Goal: Task Accomplishment & Management: Manage account settings

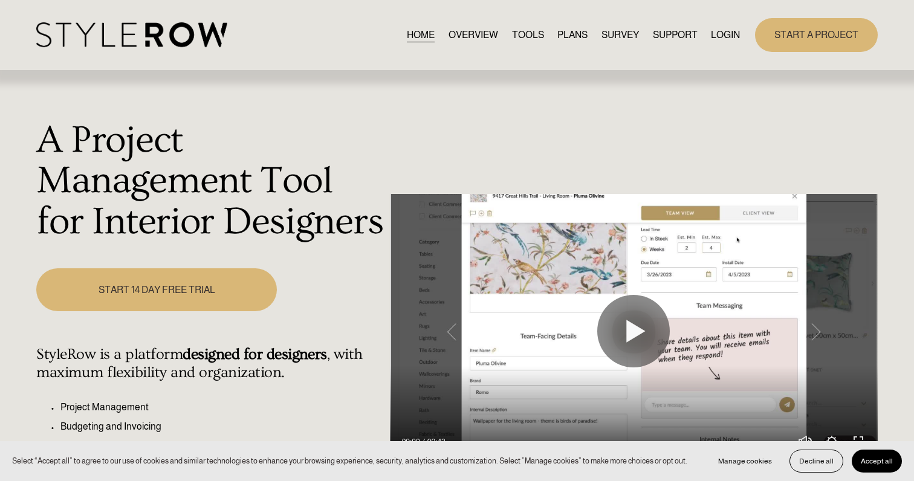
click at [723, 35] on link "LOGIN" at bounding box center [725, 35] width 29 height 16
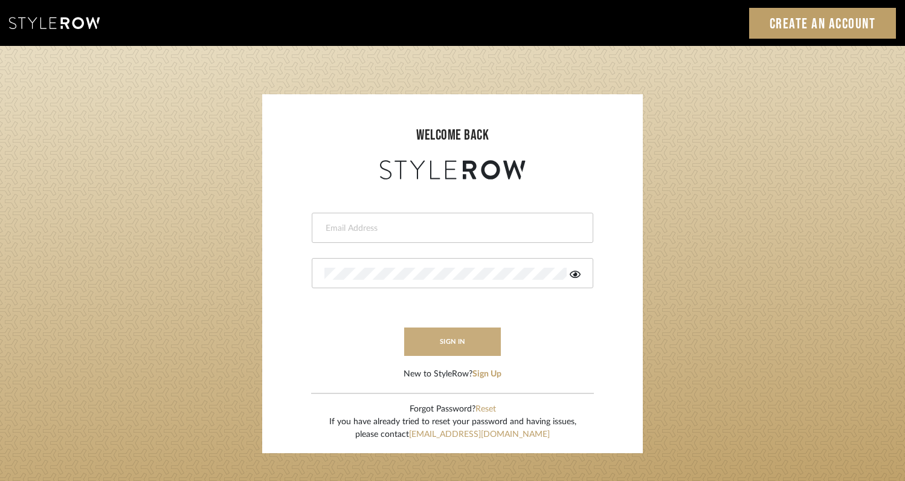
type input "[EMAIL_ADDRESS][DOMAIN_NAME]"
click at [471, 342] on button "sign in" at bounding box center [452, 341] width 97 height 28
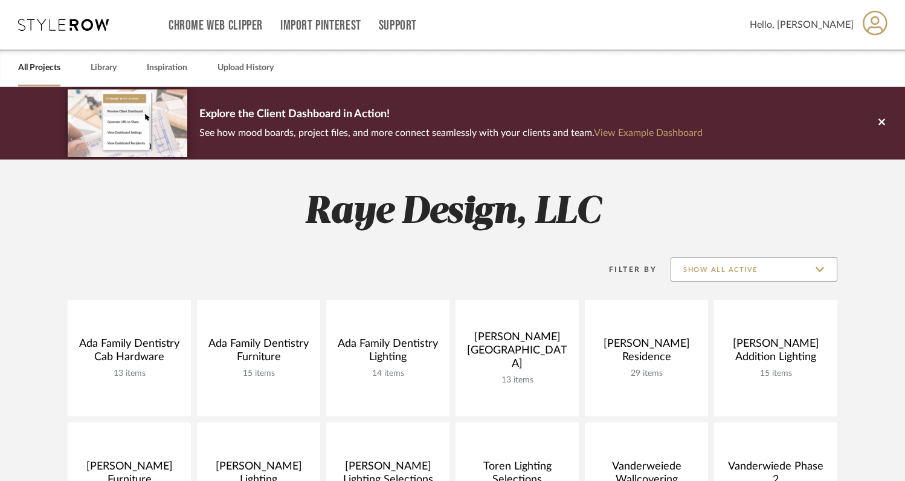
click at [822, 269] on input "Show All Active" at bounding box center [754, 269] width 167 height 24
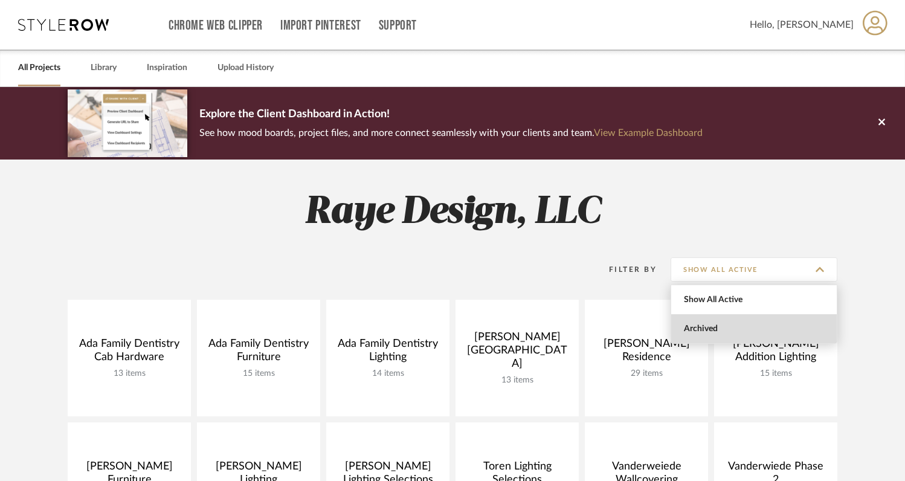
click at [743, 324] on span "Archived" at bounding box center [755, 329] width 143 height 10
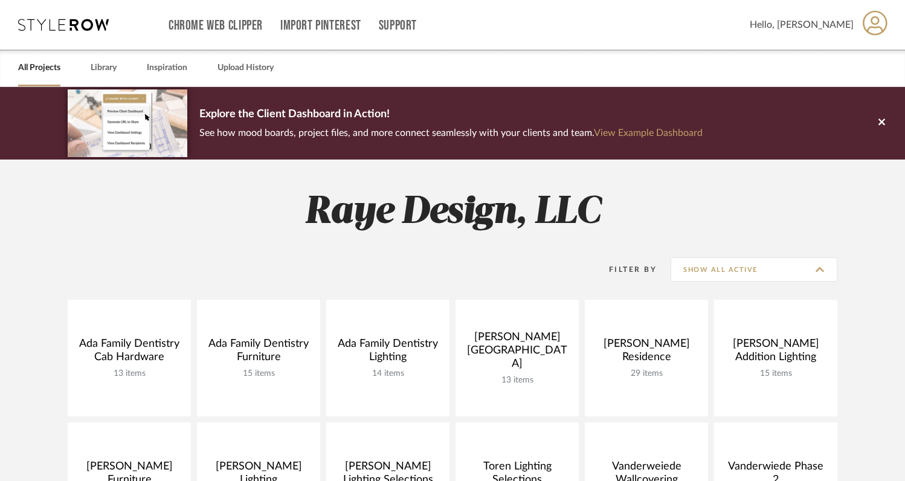
type input "Archived"
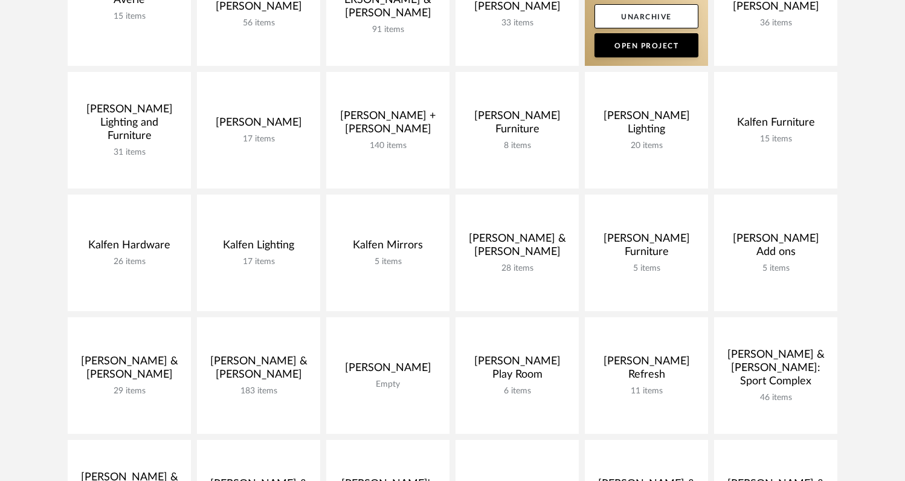
scroll to position [465, 0]
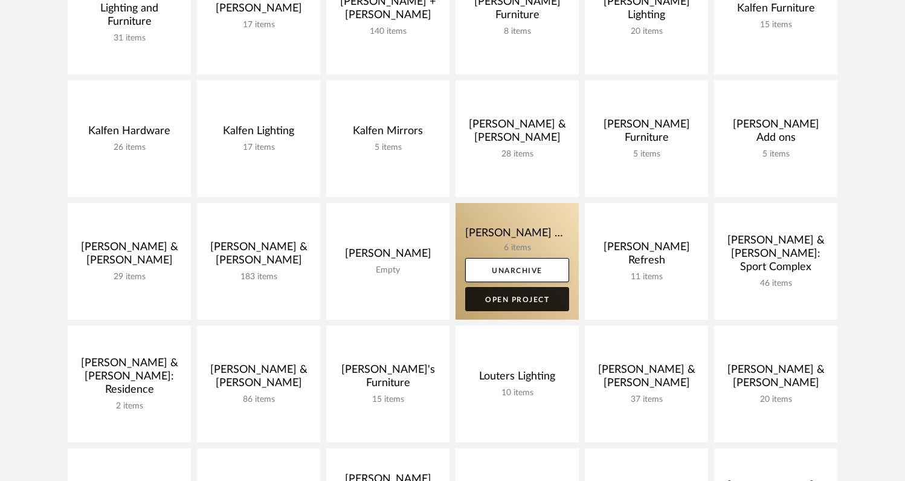
click at [526, 300] on link "Open Project" at bounding box center [517, 299] width 104 height 24
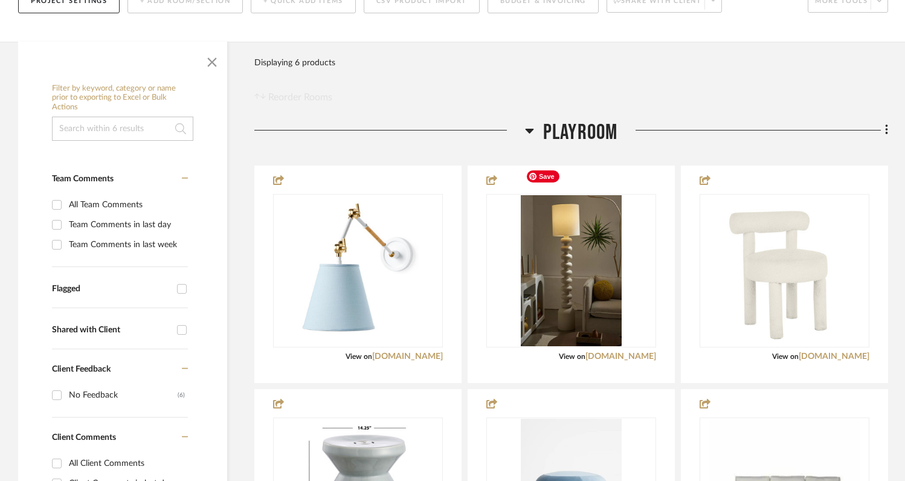
scroll to position [511, 0]
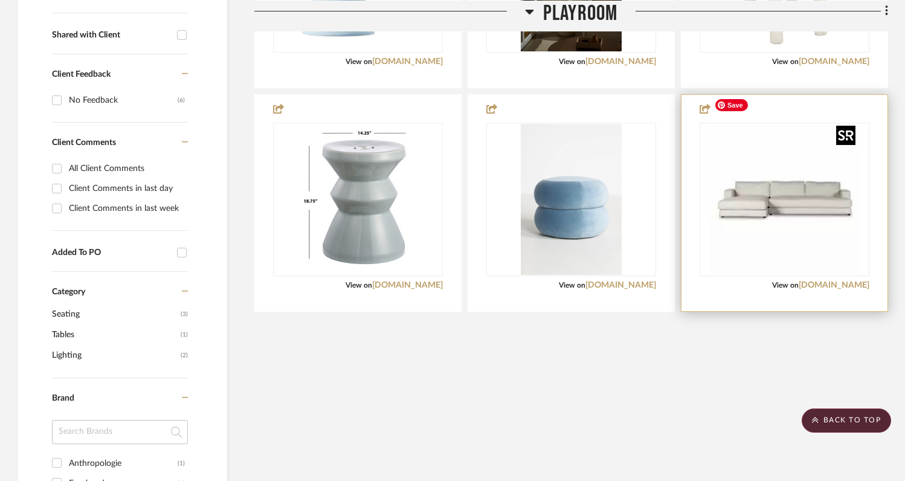
click at [762, 158] on img "0" at bounding box center [784, 199] width 151 height 151
click at [799, 282] on span "View on" at bounding box center [785, 285] width 27 height 7
click at [830, 281] on link "fourhands.com" at bounding box center [834, 285] width 71 height 8
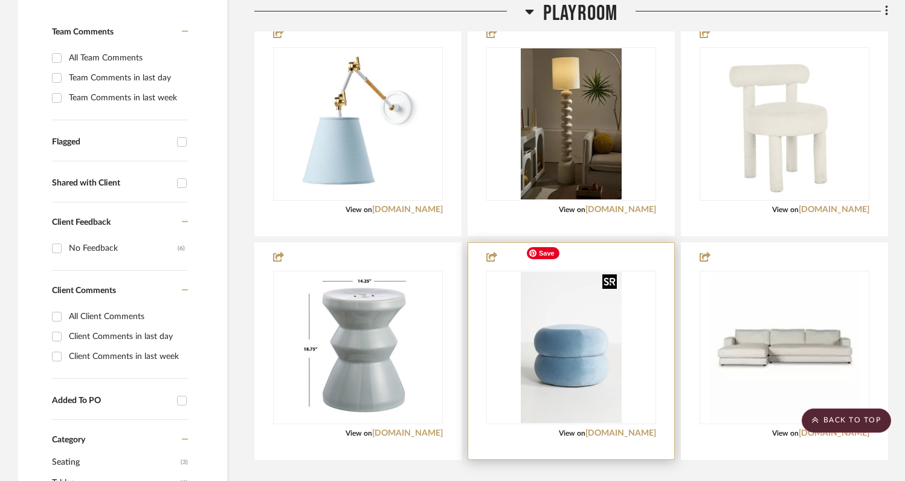
scroll to position [359, 0]
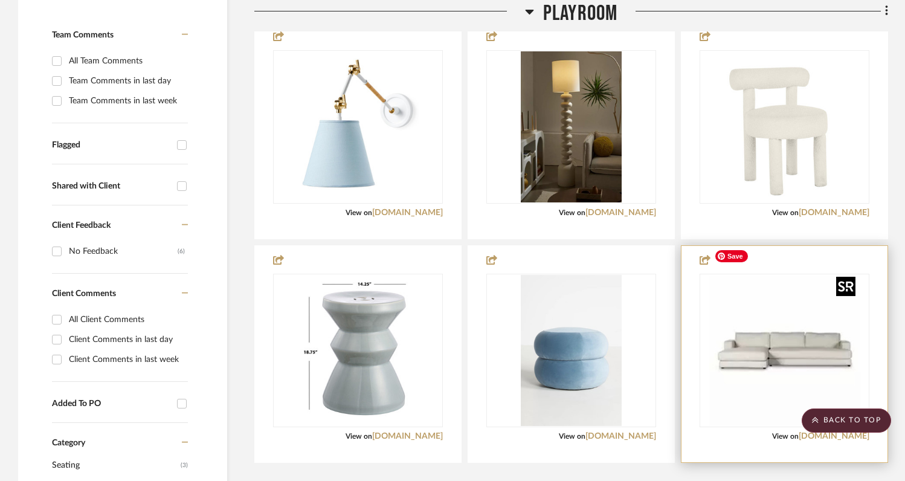
click at [717, 316] on img "0" at bounding box center [784, 350] width 151 height 151
click at [735, 326] on img "0" at bounding box center [784, 350] width 151 height 151
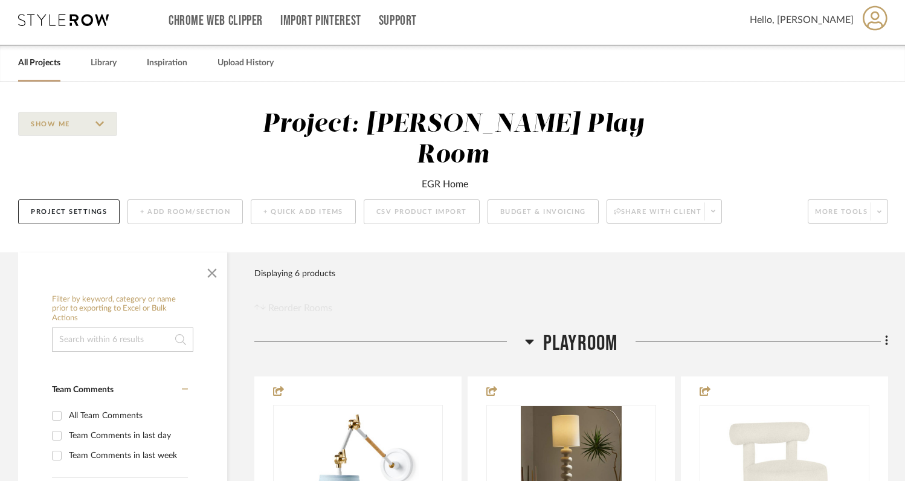
scroll to position [0, 0]
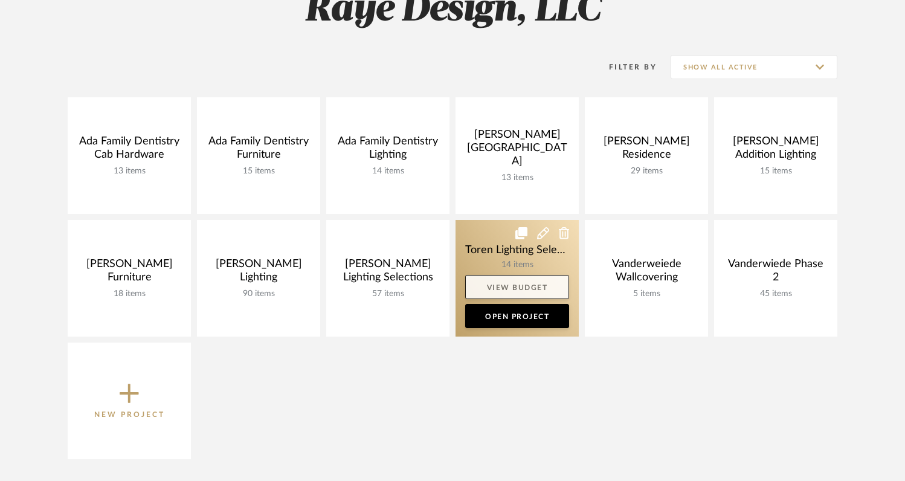
scroll to position [202, 0]
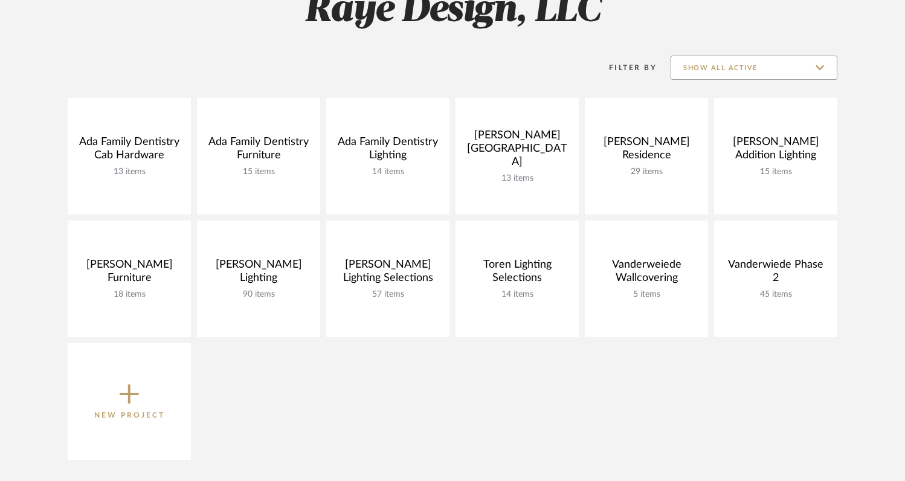
click at [820, 66] on input "Show All Active" at bounding box center [754, 68] width 167 height 24
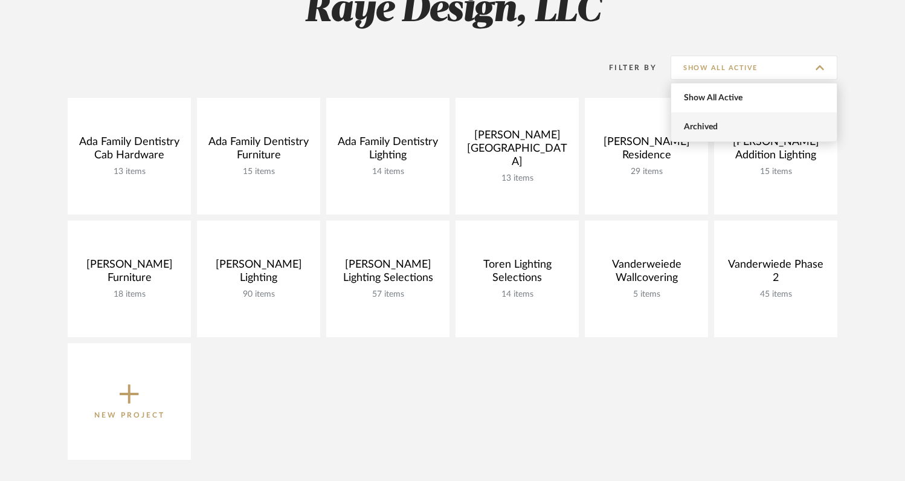
click at [748, 126] on span "Archived" at bounding box center [755, 127] width 143 height 10
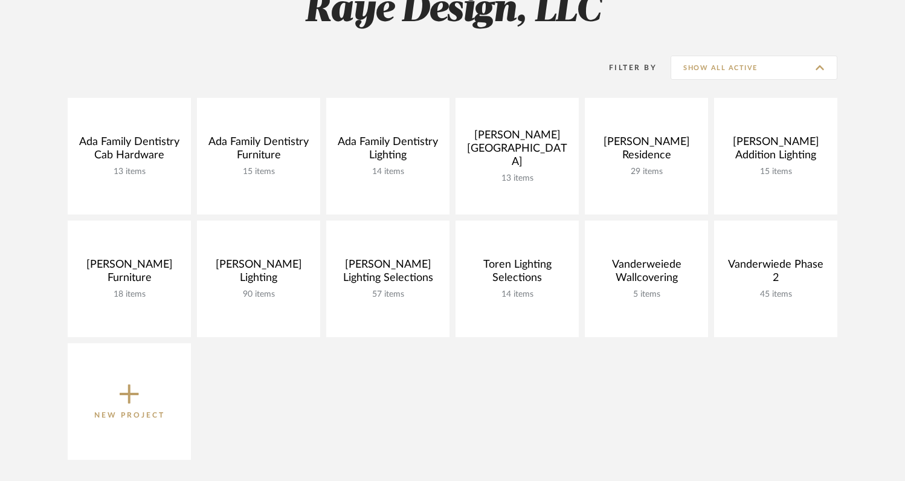
type input "Archived"
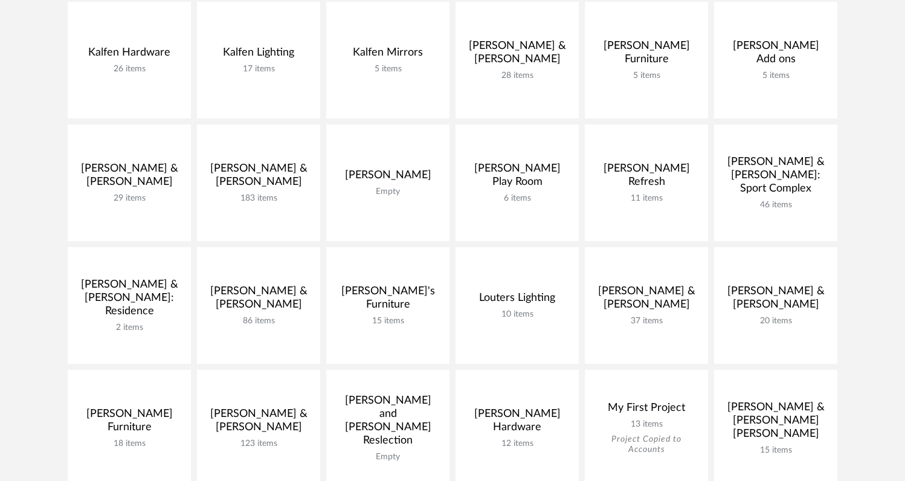
scroll to position [574, 0]
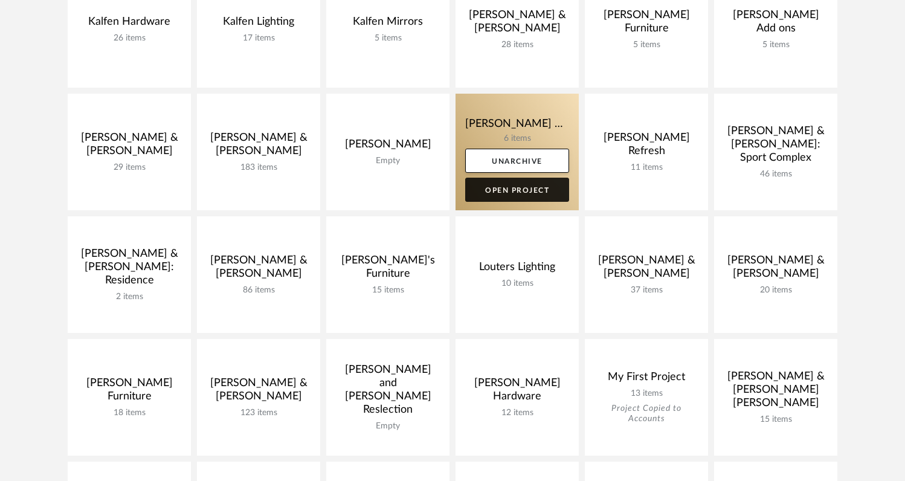
click at [512, 195] on link "Open Project" at bounding box center [517, 190] width 104 height 24
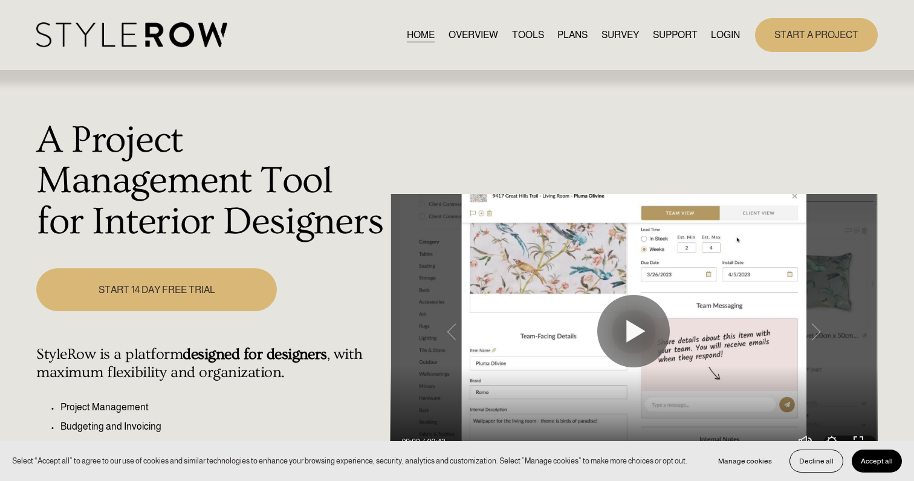
click at [721, 36] on link "LOGIN" at bounding box center [725, 35] width 29 height 16
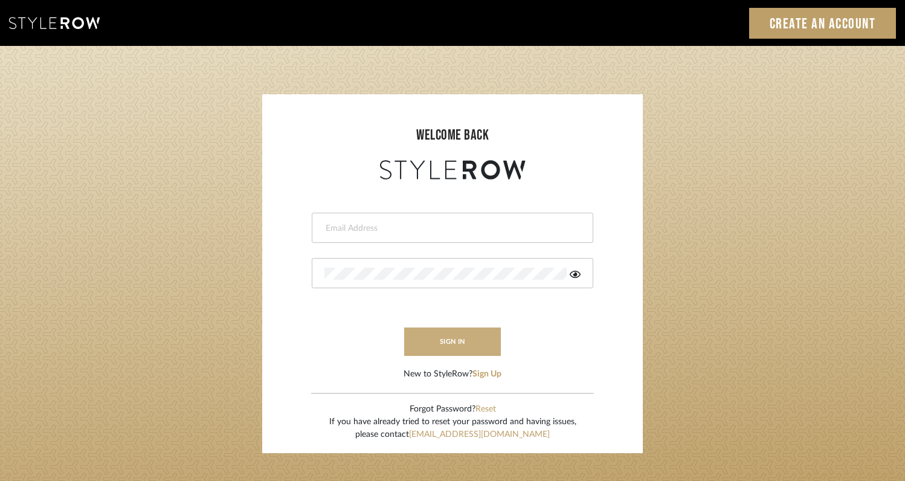
type input "[EMAIL_ADDRESS][DOMAIN_NAME]"
click at [454, 338] on button "sign in" at bounding box center [452, 341] width 97 height 28
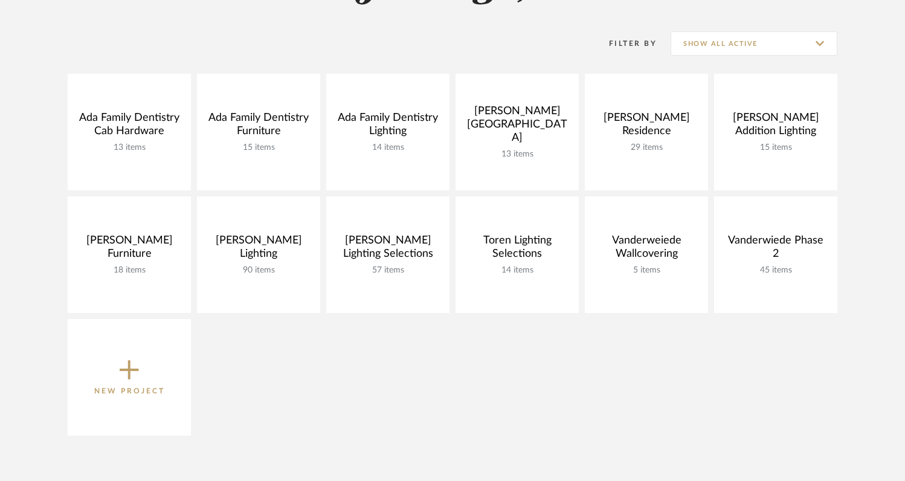
scroll to position [224, 0]
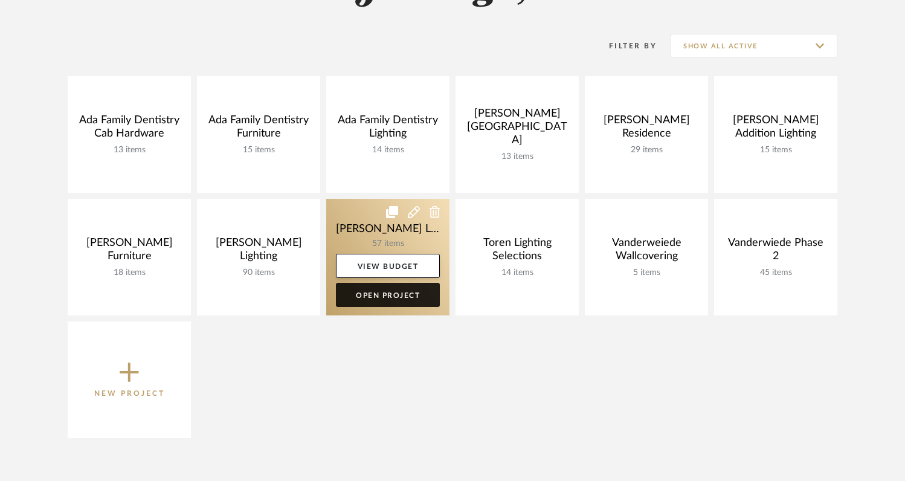
click at [404, 294] on link "Open Project" at bounding box center [388, 295] width 104 height 24
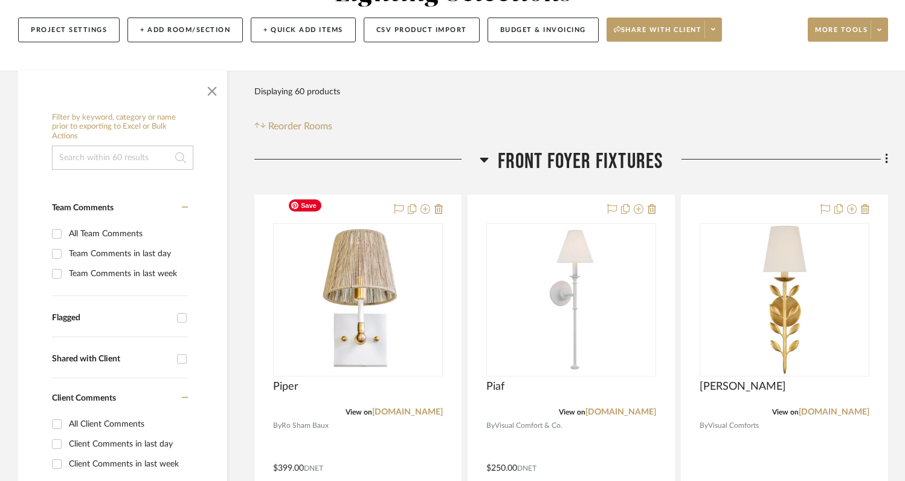
scroll to position [170, 0]
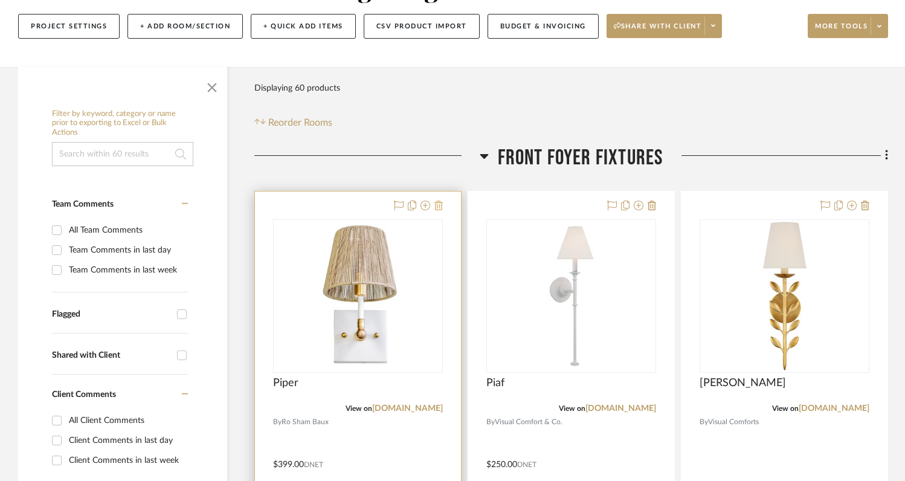
click at [439, 201] on icon at bounding box center [438, 206] width 8 height 10
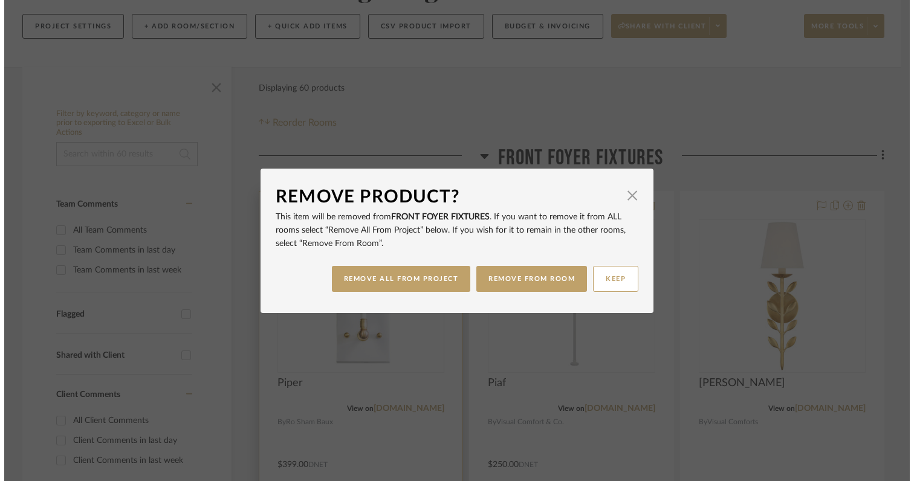
scroll to position [0, 0]
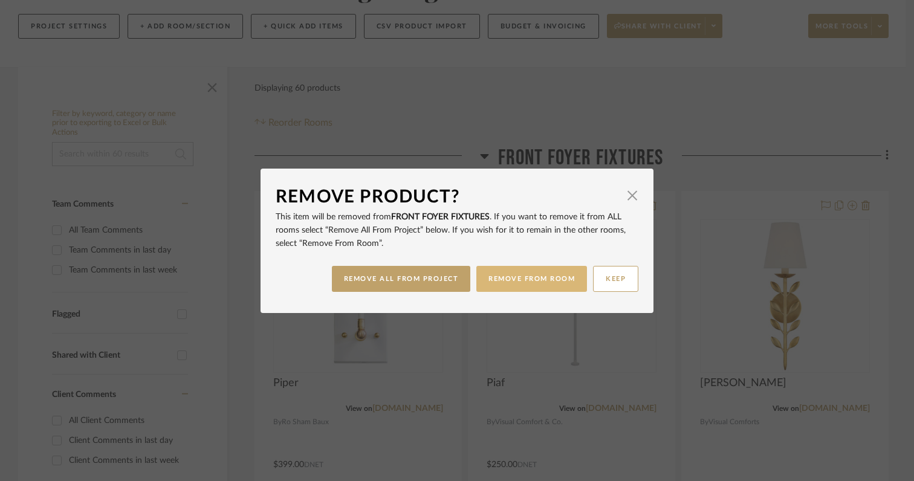
click at [489, 276] on button "REMOVE FROM ROOM" at bounding box center [531, 279] width 111 height 26
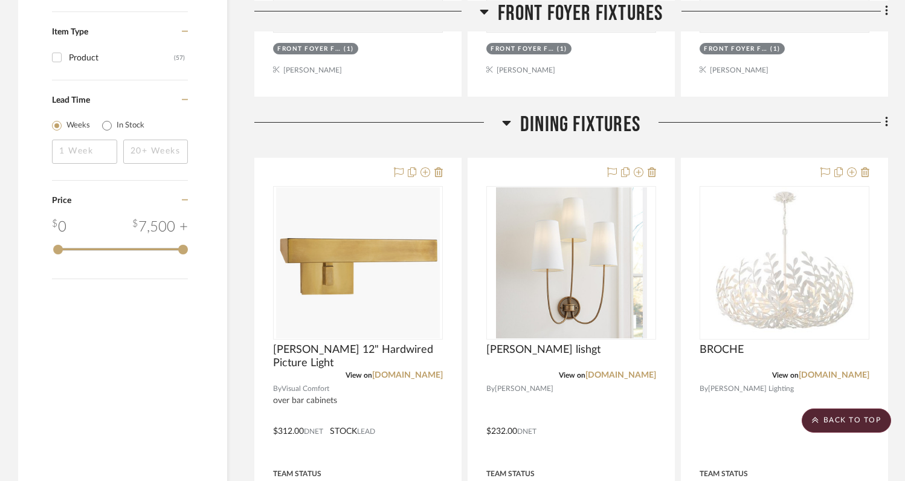
scroll to position [1327, 0]
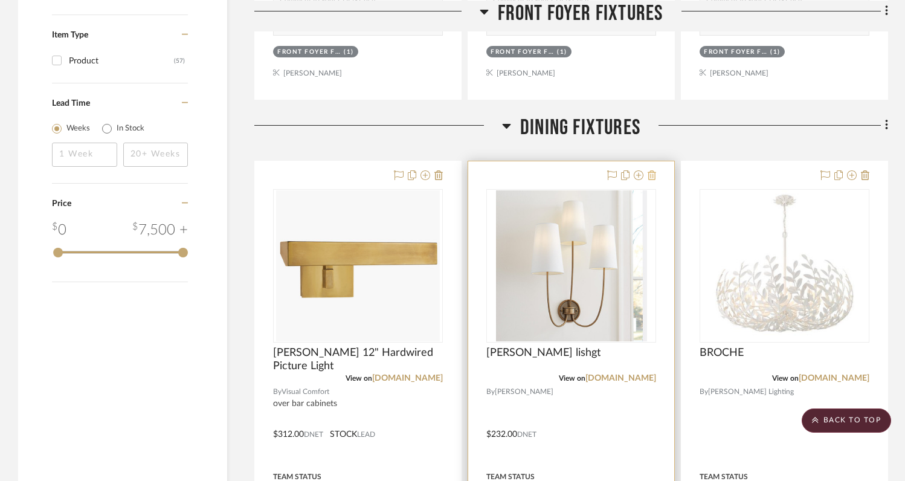
click at [654, 170] on icon at bounding box center [652, 175] width 8 height 10
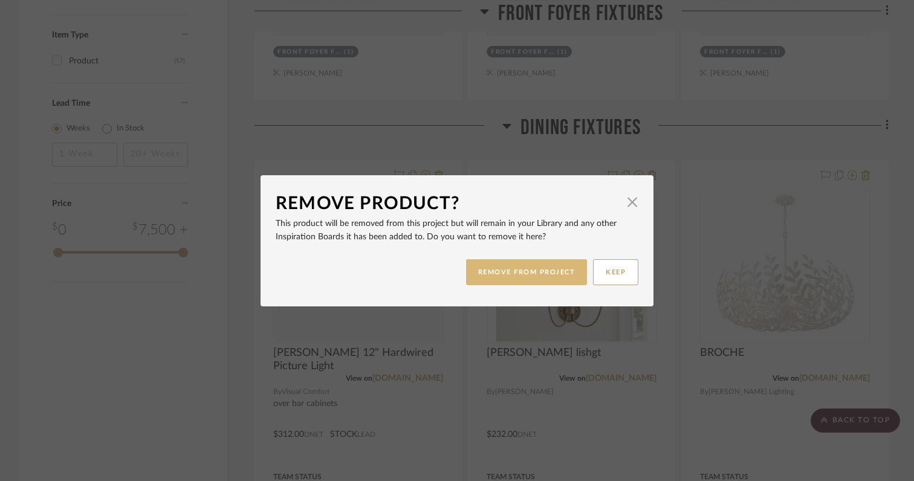
click at [527, 277] on button "REMOVE FROM PROJECT" at bounding box center [526, 272] width 121 height 26
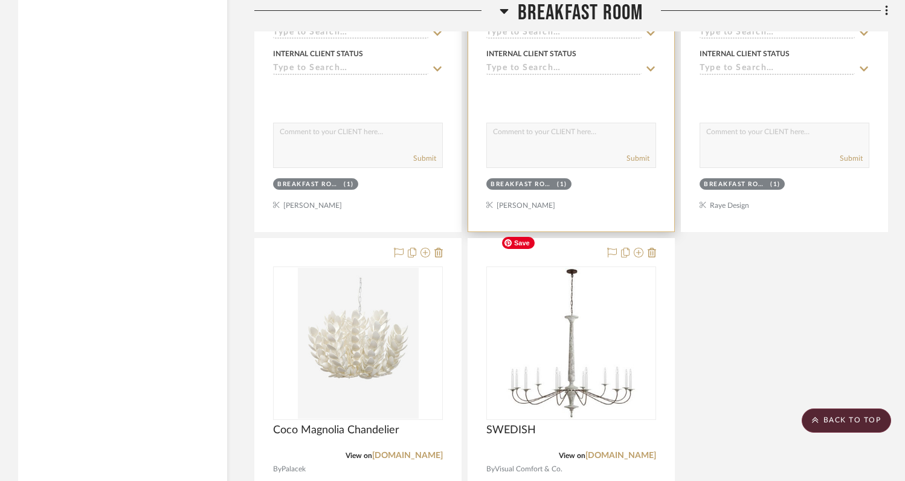
scroll to position [5755, 0]
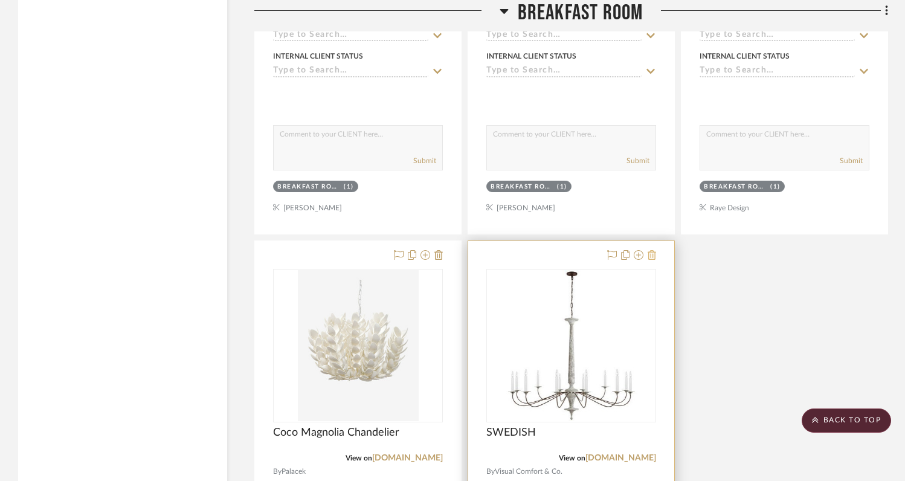
click at [653, 250] on icon at bounding box center [652, 255] width 8 height 10
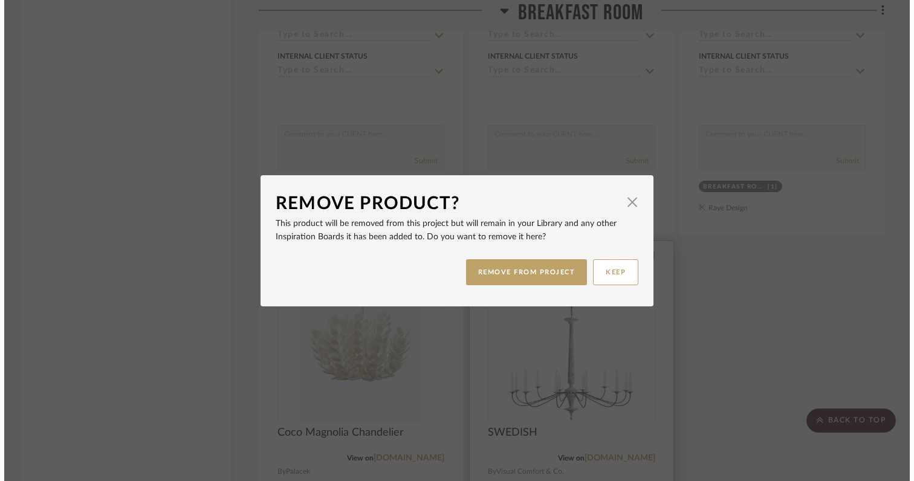
scroll to position [0, 0]
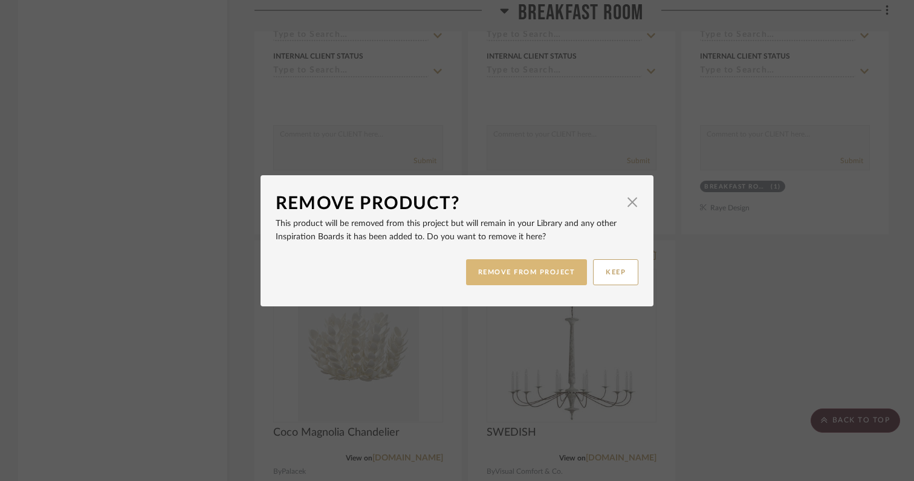
click at [527, 271] on button "REMOVE FROM PROJECT" at bounding box center [526, 272] width 121 height 26
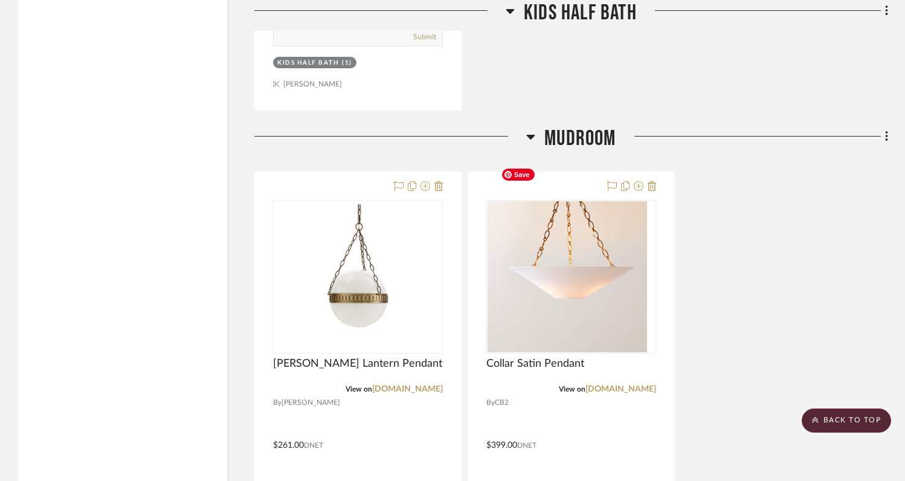
scroll to position [7595, 0]
